Goal: Information Seeking & Learning: Learn about a topic

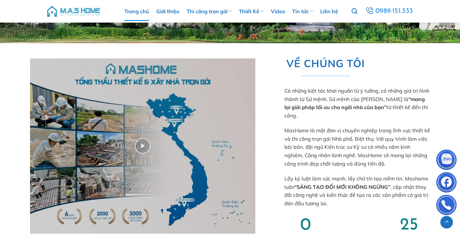
scroll to position [279, 0]
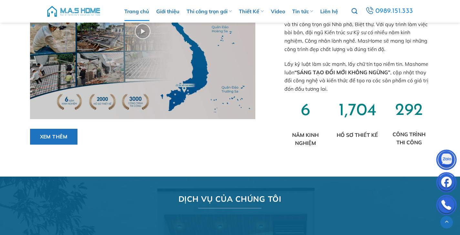
click at [276, 112] on div "VỀ CHÚNG TÔI Có những kiệt tác khơi nguồn từ ý tưởng, có những giá trị hình thà…" at bounding box center [351, 46] width 155 height 221
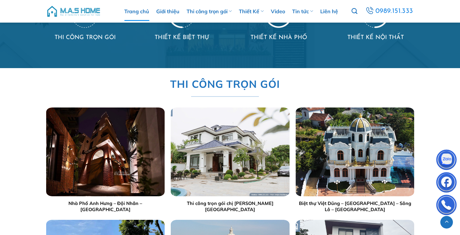
scroll to position [572, 0]
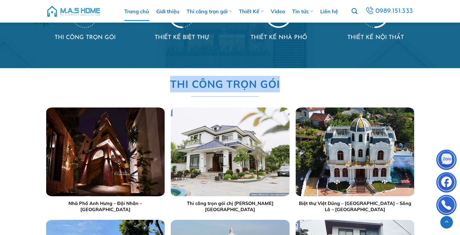
drag, startPoint x: 157, startPoint y: 80, endPoint x: 326, endPoint y: 85, distance: 169.1
click at [327, 85] on div "THI CÔNG TRỌN GÓI Nhà Phố Anh Hưng – Đội Nhân – [GEOGRAPHIC_DATA] Thi công trọn…" at bounding box center [230, 207] width 368 height 272
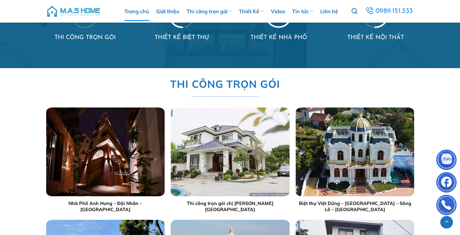
click at [326, 85] on div "THI CÔNG TRỌN GÓI Nhà Phố Anh Hưng – Đội Nhân – [GEOGRAPHIC_DATA] Thi công trọn…" at bounding box center [230, 207] width 368 height 272
click at [294, 78] on div "THI CÔNG TRỌN GÓI Nhà Phố Anh Hưng – Đội Nhân – [GEOGRAPHIC_DATA] Thi công trọn…" at bounding box center [230, 207] width 368 height 272
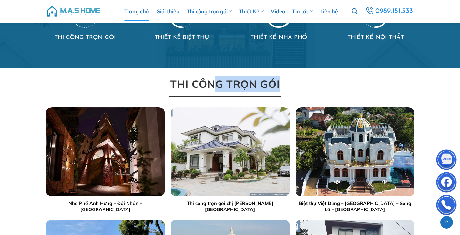
scroll to position [572, 0]
drag, startPoint x: 287, startPoint y: 86, endPoint x: 170, endPoint y: 79, distance: 117.6
click at [170, 79] on div "THI CÔNG TRỌN GÓI Nhà Phố Anh Hưng – Đội Nhân – [GEOGRAPHIC_DATA] Thi công trọn…" at bounding box center [230, 207] width 368 height 272
click at [170, 79] on span "THI CÔNG TRỌN GÓI" at bounding box center [225, 84] width 110 height 16
drag, startPoint x: 151, startPoint y: 80, endPoint x: 277, endPoint y: 79, distance: 126.1
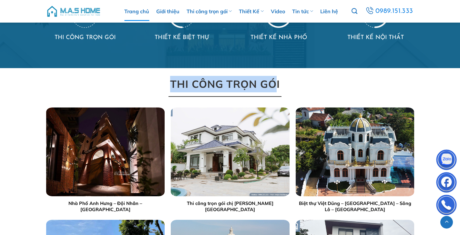
click at [276, 79] on div "THI CÔNG TRỌN GÓI Nhà Phố Anh Hưng – Đội Nhân – [GEOGRAPHIC_DATA] Thi công trọn…" at bounding box center [230, 207] width 368 height 272
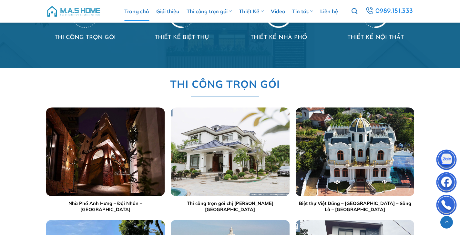
click at [287, 81] on div "THI CÔNG TRỌN GÓI Nhà Phố Anh Hưng – Đội Nhân – [GEOGRAPHIC_DATA] Thi công trọn…" at bounding box center [230, 207] width 368 height 272
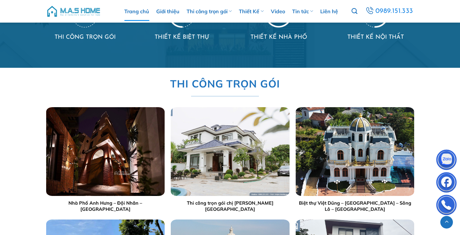
scroll to position [572, 0]
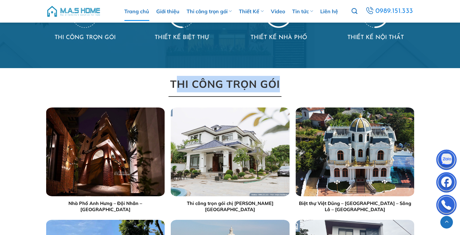
drag, startPoint x: 284, startPoint y: 84, endPoint x: 179, endPoint y: 81, distance: 105.2
click at [179, 81] on div "THI CÔNG TRỌN GÓI Nhà Phố Anh Hưng – Đội Nhân – [GEOGRAPHIC_DATA] Thi công trọn…" at bounding box center [230, 207] width 368 height 272
click at [178, 81] on span "THI CÔNG TRỌN GÓI" at bounding box center [225, 84] width 110 height 16
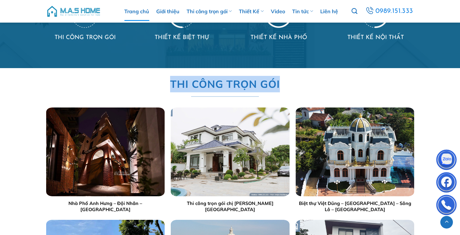
drag, startPoint x: 193, startPoint y: 78, endPoint x: 296, endPoint y: 84, distance: 103.7
click at [296, 84] on div "THI CÔNG TRỌN GÓI Nhà Phố Anh Hưng – Đội Nhân – [GEOGRAPHIC_DATA] Thi công trọn…" at bounding box center [230, 207] width 368 height 272
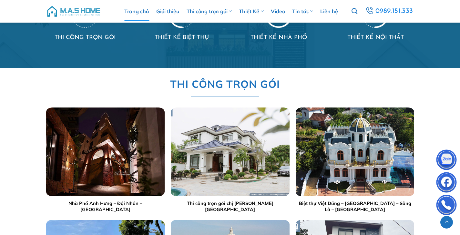
click at [296, 84] on div "THI CÔNG TRỌN GÓI Nhà Phố Anh Hưng – Đội Nhân – [GEOGRAPHIC_DATA] Thi công trọn…" at bounding box center [230, 207] width 368 height 272
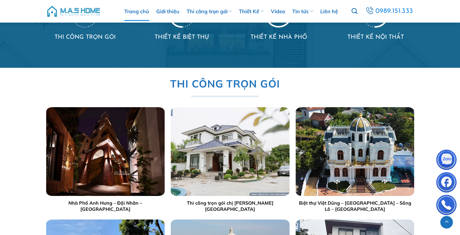
scroll to position [572, 0]
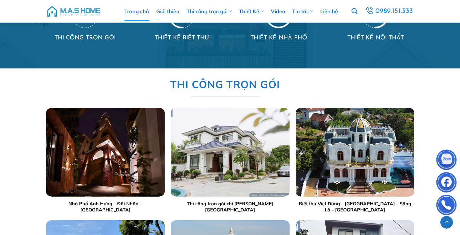
scroll to position [572, 0]
